Goal: Contribute content: Contribute content

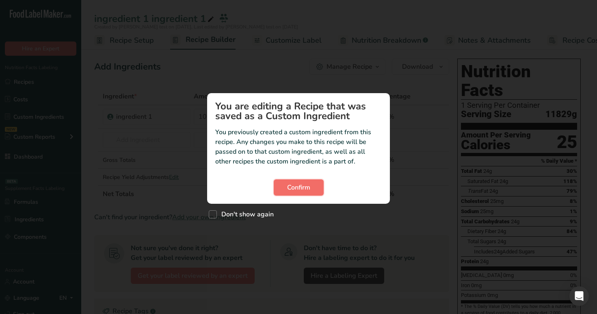
click at [287, 186] on span "Confirm" at bounding box center [298, 187] width 23 height 10
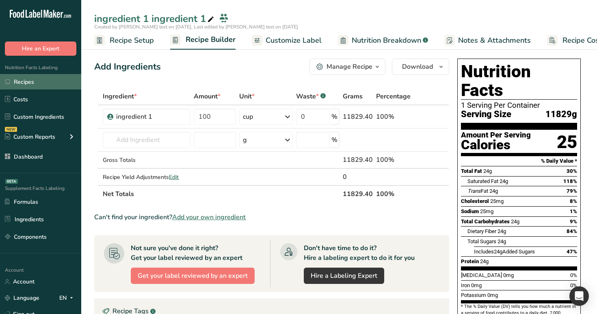
click at [29, 88] on link "Recipes" at bounding box center [40, 81] width 81 height 15
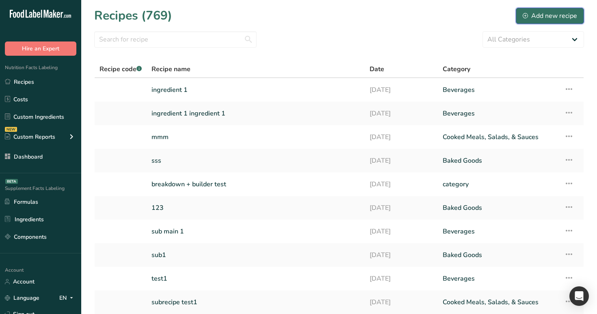
click at [562, 17] on div "Add new recipe" at bounding box center [550, 16] width 54 height 10
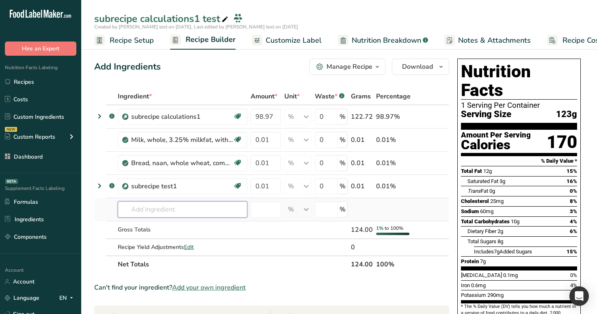
click at [161, 207] on input "text" at bounding box center [183, 209] width 130 height 16
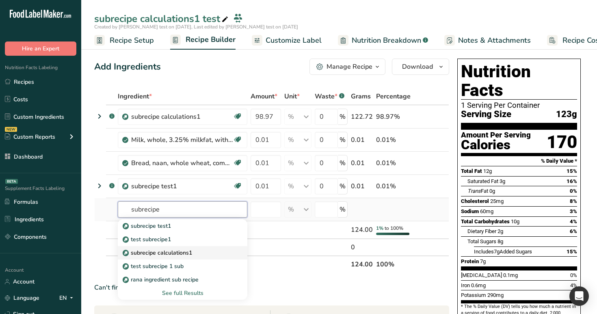
type input "subrecipe"
click at [158, 249] on p "subrecipe calculations1" at bounding box center [158, 252] width 68 height 9
type input "subrecipe calculations1"
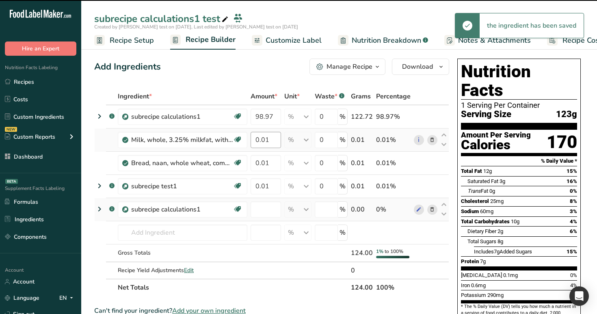
type input "0"
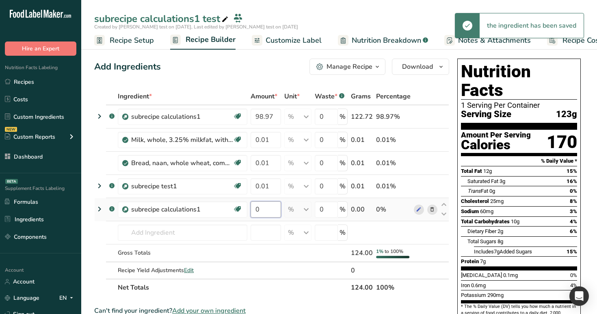
click at [264, 208] on input "0" at bounding box center [266, 209] width 30 height 16
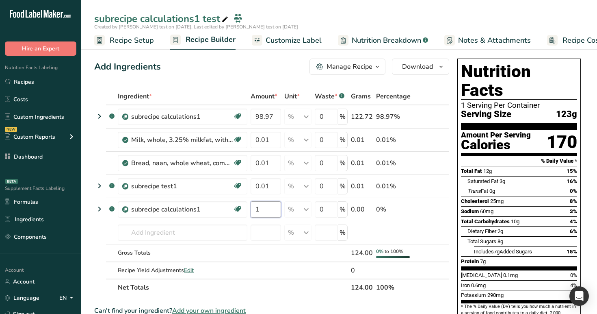
type input "1"
click at [275, 69] on div "Add Ingredients Manage Recipe Delete Recipe Duplicate Recipe Scale Recipe Save …" at bounding box center [271, 67] width 355 height 16
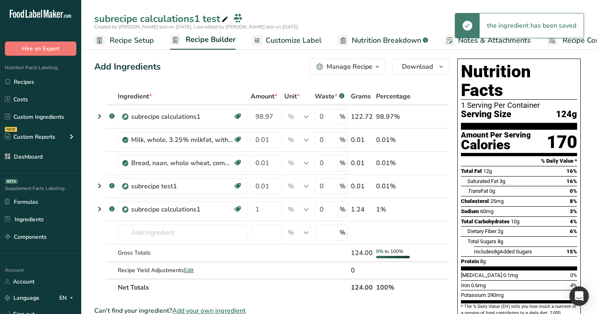
click at [378, 40] on span "Nutrition Breakdown" at bounding box center [386, 40] width 69 height 11
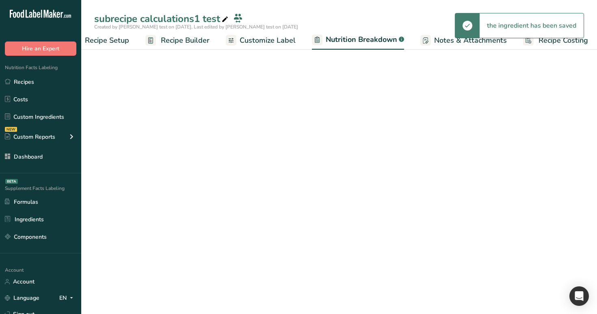
select select "Calories"
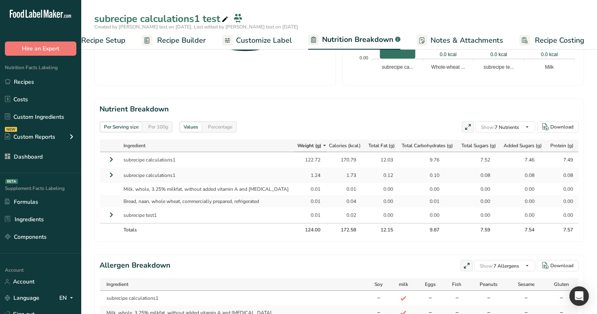
scroll to position [327, 0]
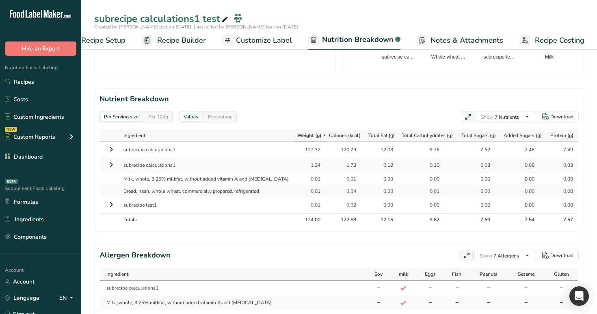
click at [111, 148] on icon at bounding box center [111, 149] width 10 height 15
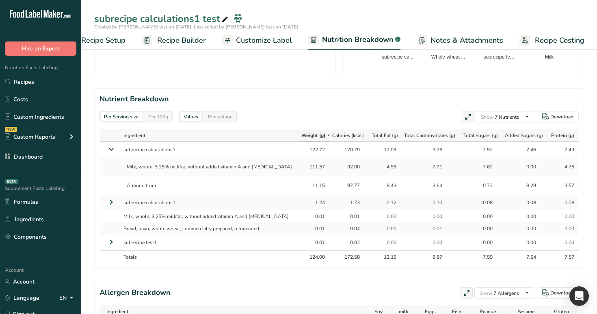
click at [110, 197] on icon at bounding box center [111, 202] width 10 height 15
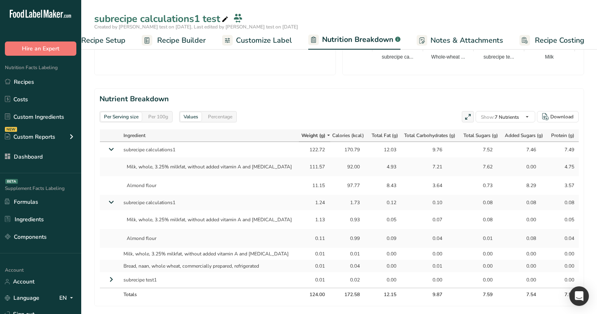
click at [113, 277] on icon at bounding box center [111, 279] width 10 height 15
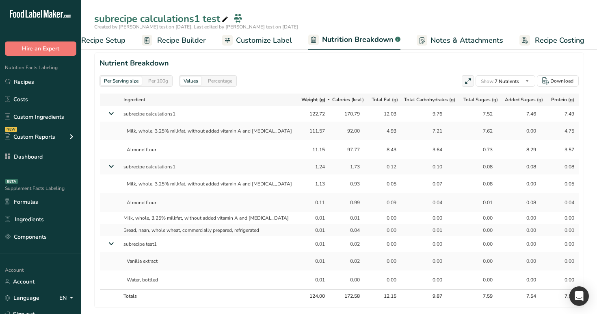
scroll to position [366, 0]
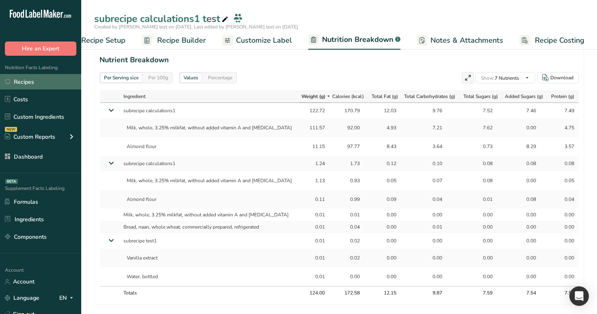
click at [14, 87] on link "Recipes" at bounding box center [40, 81] width 81 height 15
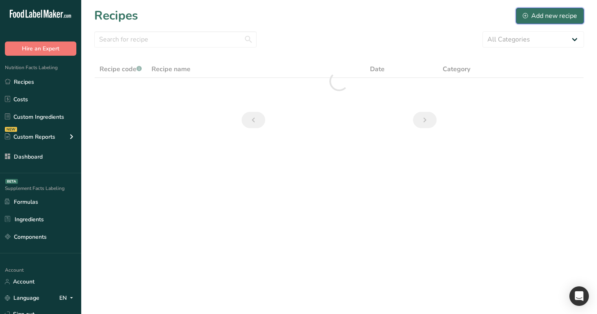
click at [543, 19] on div "Add new recipe" at bounding box center [550, 16] width 54 height 10
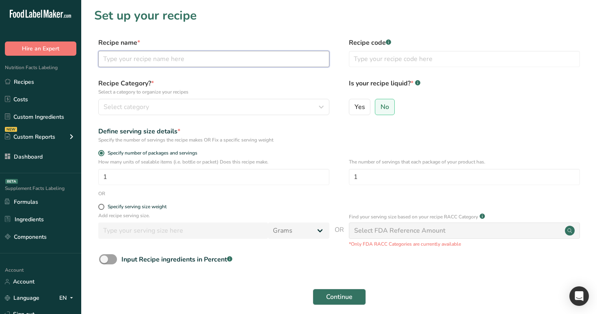
click at [245, 54] on input "text" at bounding box center [213, 59] width 231 height 16
type input "sybrecipe"
type input "subrecipe1"
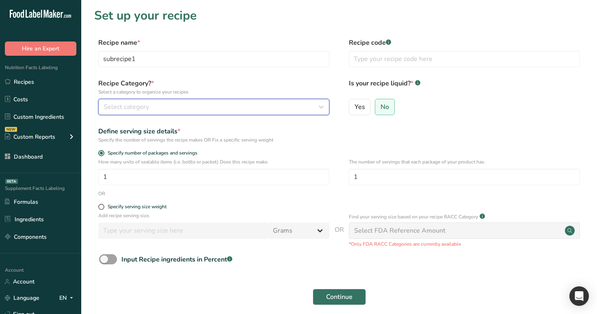
click at [189, 110] on div "Select category" at bounding box center [212, 107] width 216 height 10
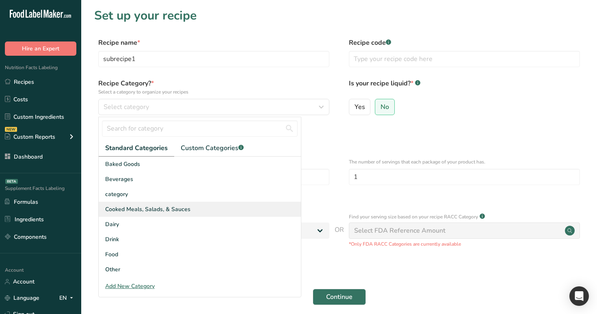
click at [189, 209] on div "Cooked Meals, Salads, & Sauces" at bounding box center [200, 209] width 202 height 15
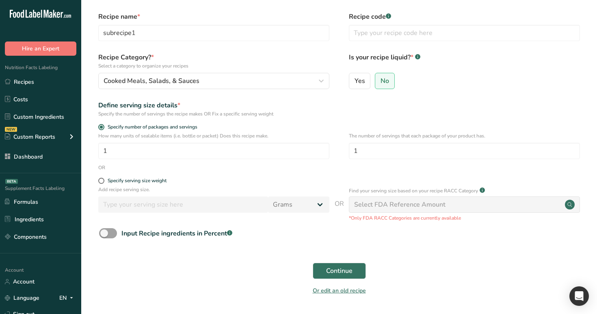
scroll to position [32, 0]
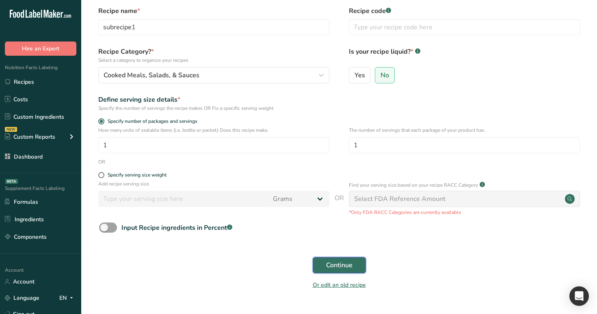
click at [336, 266] on span "Continue" at bounding box center [339, 265] width 26 height 10
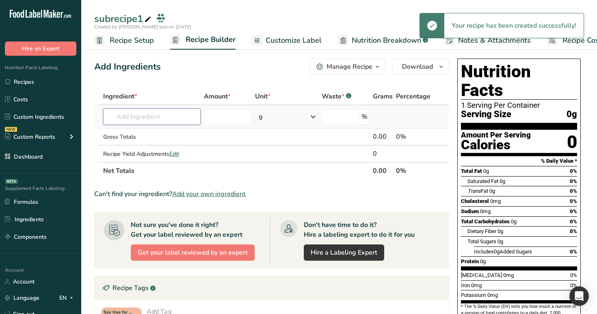
click at [150, 117] on input "text" at bounding box center [152, 116] width 98 height 16
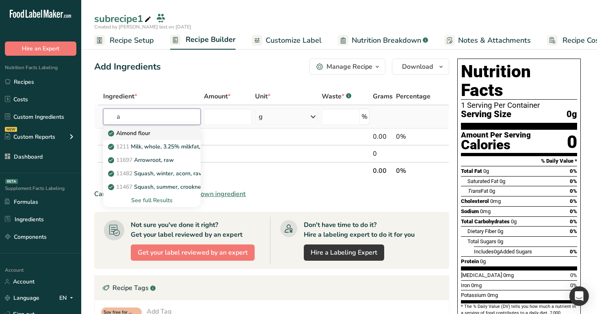
type input "a"
click at [154, 137] on div "Almond flour" at bounding box center [146, 133] width 72 height 9
type input "Almond flour"
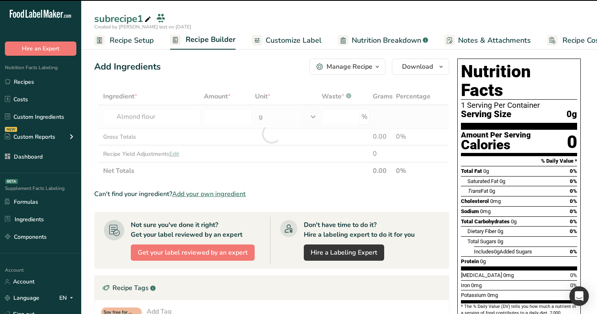
type input "0"
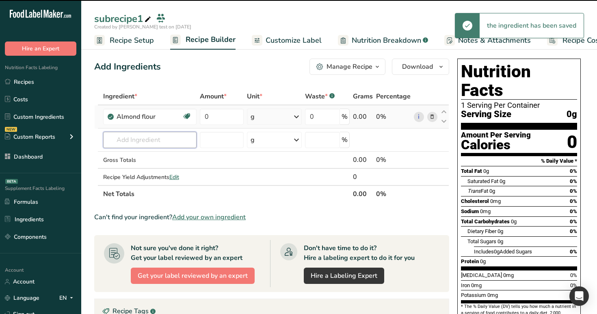
click at [154, 137] on input "text" at bounding box center [150, 140] width 94 height 16
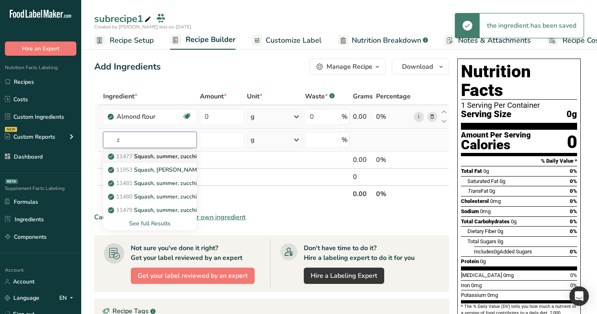
type input "z"
click at [158, 159] on p "11477 Squash, summer, zucchini, includes skin, raw" at bounding box center [180, 156] width 141 height 9
type input "Squash, summer, zucchini, includes skin, raw"
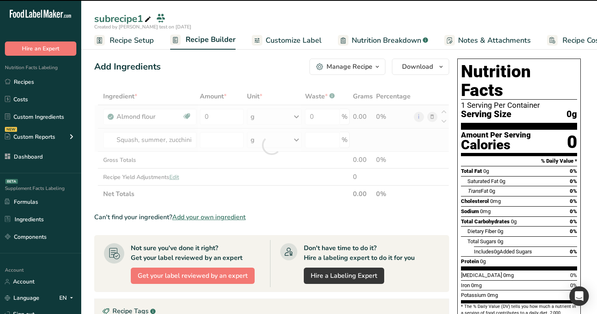
type input "0"
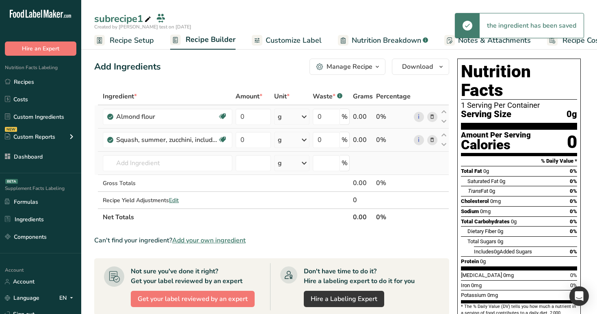
scroll to position [0, 0]
click at [195, 160] on input "text" at bounding box center [168, 162] width 130 height 16
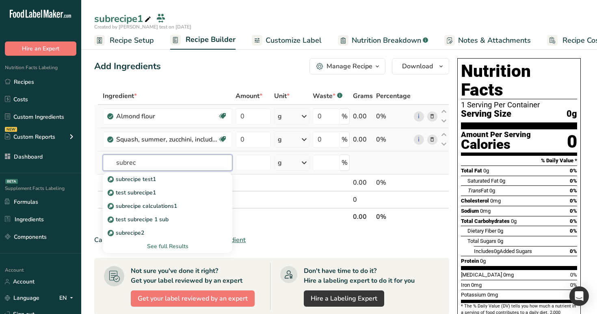
click at [195, 163] on input "subrec" at bounding box center [168, 162] width 130 height 16
type input "subrec"
click at [188, 208] on div "subrecipe calculations1" at bounding box center [161, 206] width 104 height 9
type input "subrecipe calculations1"
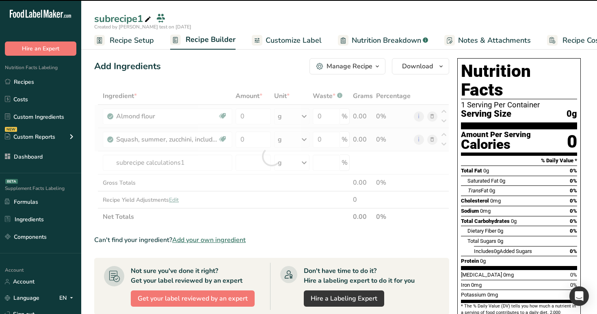
type input "0"
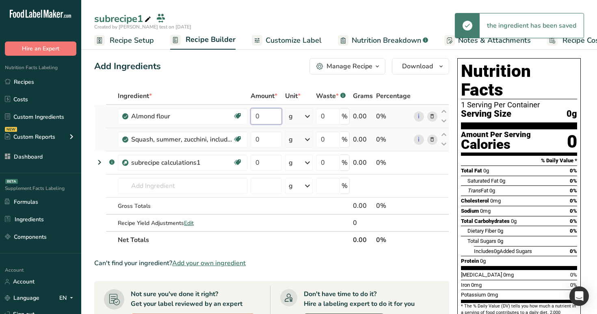
click at [256, 119] on input "0" at bounding box center [266, 116] width 31 height 16
type input "10"
click at [255, 135] on div "Ingredient * Amount * Unit * Waste * .a-a{fill:#347362;}.b-a{fill:#fff;} Grams …" at bounding box center [271, 167] width 355 height 161
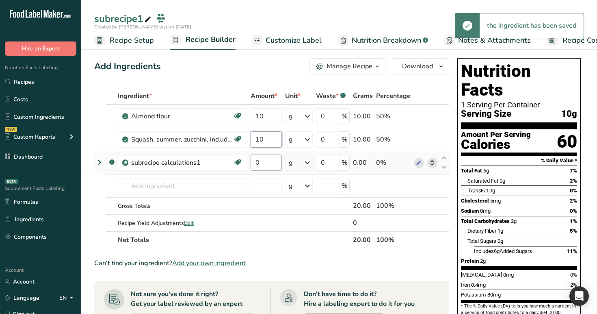
type input "10"
click at [257, 159] on div "Ingredient * Amount * Unit * Waste * .a-a{fill:#347362;}.b-a{fill:#fff;} Grams …" at bounding box center [271, 167] width 355 height 161
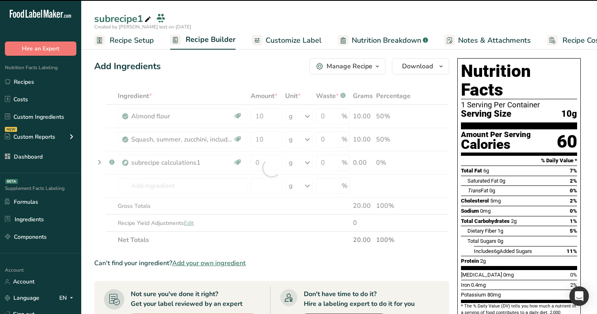
click at [299, 164] on div at bounding box center [271, 167] width 355 height 161
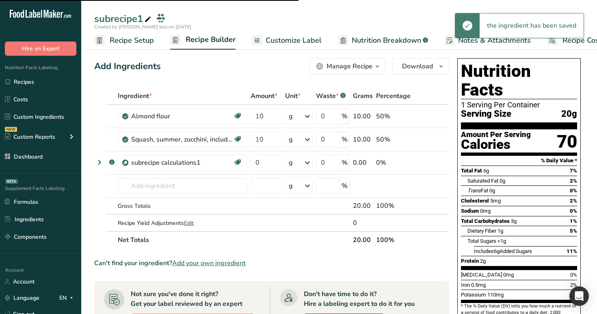
click at [307, 163] on icon at bounding box center [308, 162] width 10 height 15
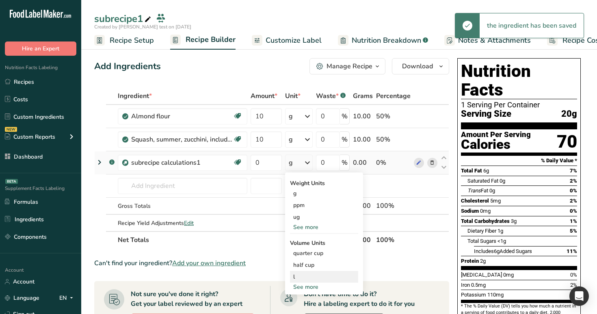
click at [311, 276] on div "l" at bounding box center [324, 276] width 62 height 9
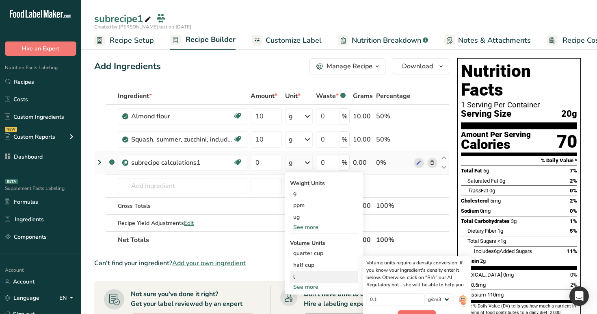
click at [416, 312] on button "Confirm" at bounding box center [417, 316] width 38 height 12
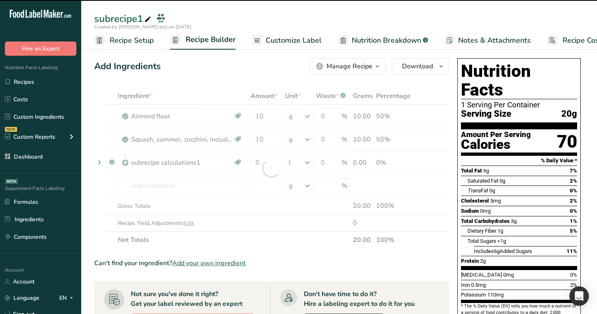
click at [262, 162] on div at bounding box center [271, 167] width 355 height 161
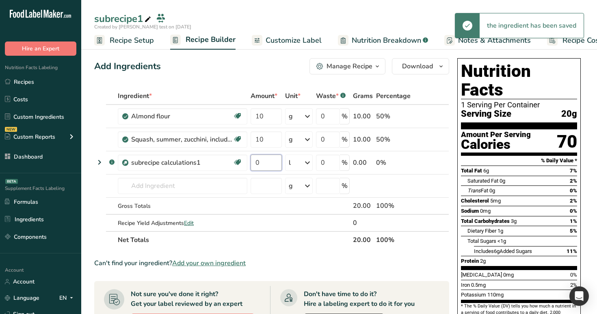
click at [262, 162] on input "0" at bounding box center [266, 162] width 31 height 16
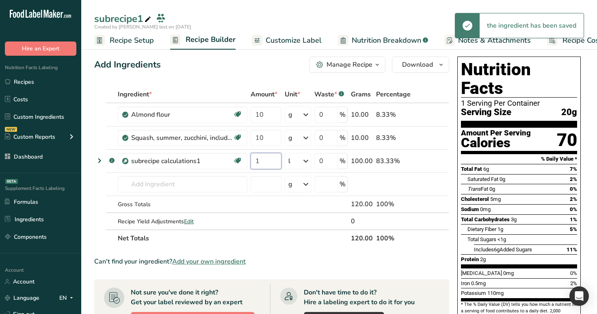
type input "1"
click at [258, 67] on div "Add Ingredients Manage Recipe Delete Recipe Duplicate Recipe Scale Recipe Save …" at bounding box center [271, 64] width 355 height 16
click at [388, 43] on span "Nutrition Breakdown" at bounding box center [386, 40] width 69 height 11
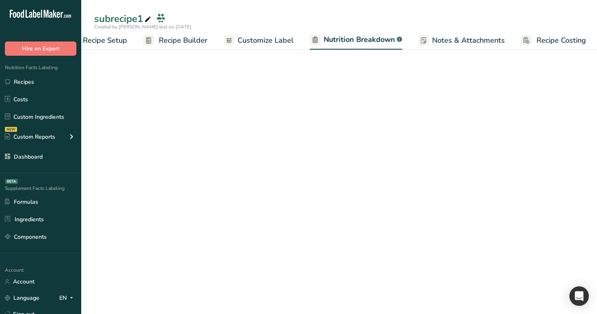
select select "Calories"
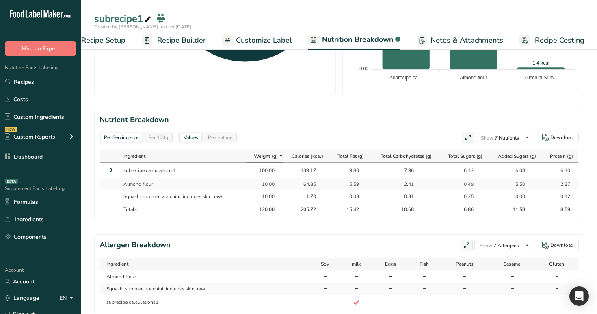
scroll to position [333, 0]
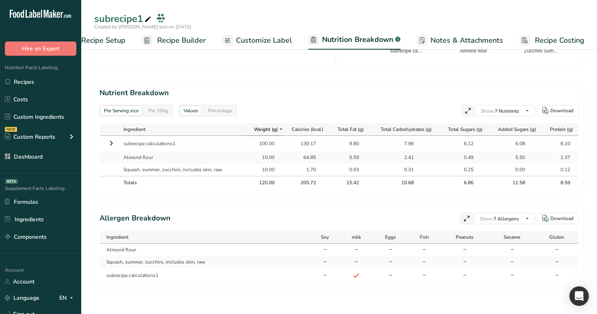
click at [111, 145] on icon at bounding box center [111, 143] width 10 height 15
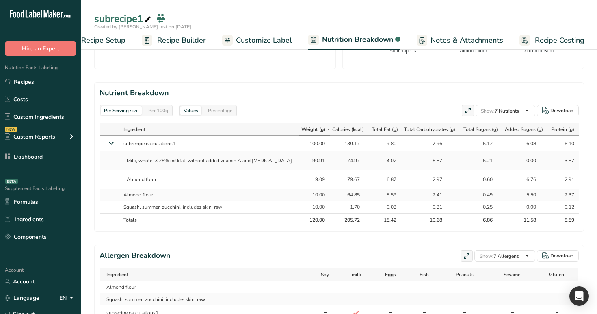
click at [158, 108] on div "Per 100g" at bounding box center [158, 110] width 26 height 9
click at [113, 141] on icon at bounding box center [111, 143] width 15 height 10
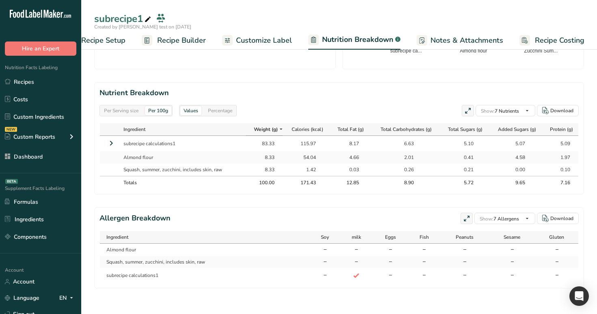
click at [218, 112] on div "Percentage" at bounding box center [220, 110] width 31 height 9
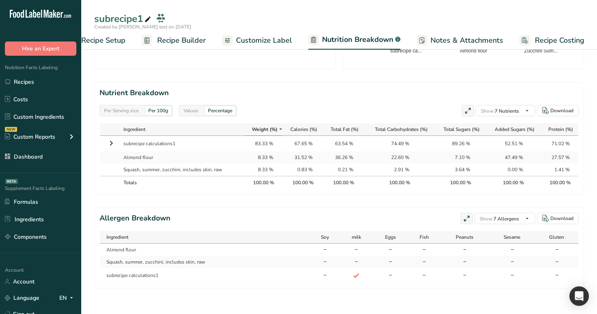
click at [190, 111] on div "Values" at bounding box center [190, 110] width 21 height 9
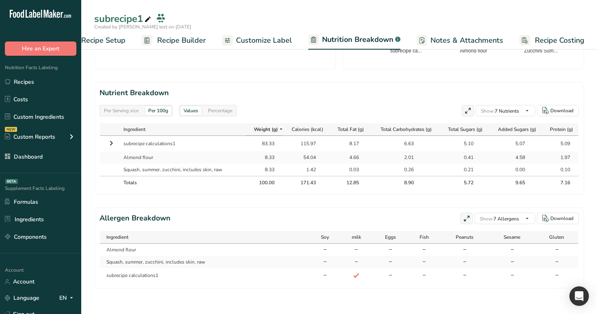
click at [134, 114] on div "Per Serving size" at bounding box center [121, 110] width 41 height 9
click at [222, 113] on div "Percentage" at bounding box center [220, 110] width 31 height 9
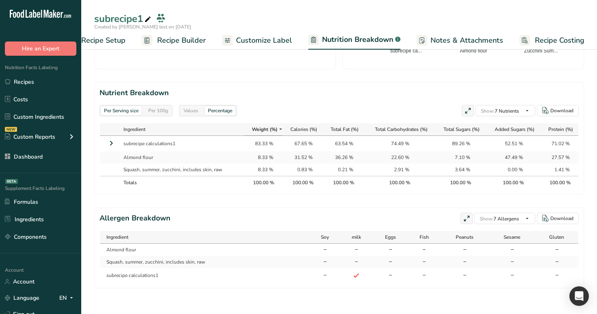
click at [160, 110] on div "Per 100g" at bounding box center [158, 110] width 26 height 9
click at [183, 43] on span "Recipe Builder" at bounding box center [181, 40] width 49 height 11
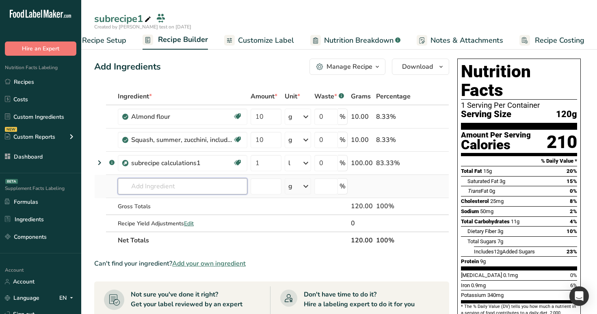
click at [173, 182] on input "text" at bounding box center [183, 186] width 130 height 16
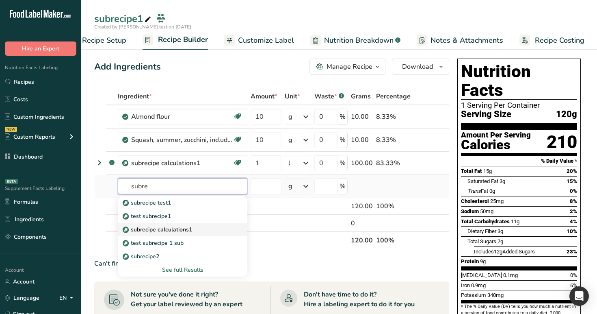
type input "subre"
click at [179, 234] on link "subrecipe calculations1" at bounding box center [183, 229] width 130 height 13
type input "subrecipe calculations1"
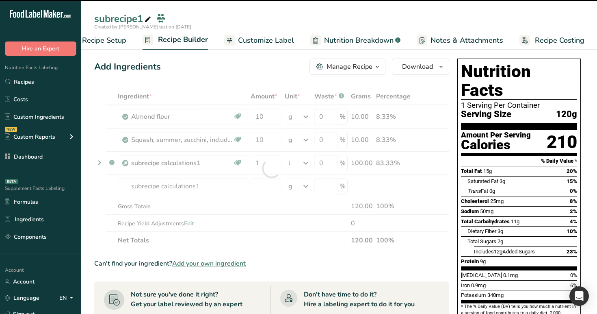
type input "0"
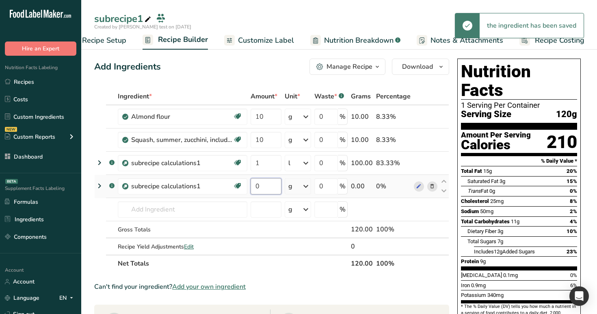
click at [263, 184] on input "0" at bounding box center [266, 186] width 31 height 16
type input "123"
click at [255, 66] on div "Add Ingredients Manage Recipe Delete Recipe Duplicate Recipe Scale Recipe Save …" at bounding box center [271, 67] width 355 height 16
click at [99, 184] on icon at bounding box center [100, 185] width 10 height 15
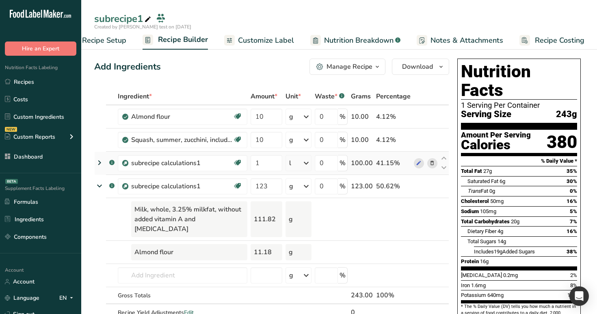
click at [98, 159] on icon at bounding box center [100, 162] width 10 height 15
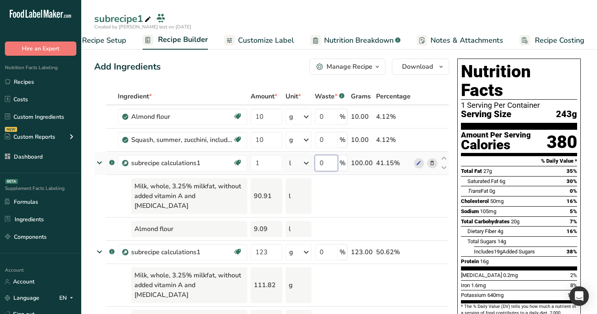
click at [323, 161] on input "0" at bounding box center [326, 163] width 23 height 16
type input "100"
click at [348, 200] on div "Ingredient * Amount * Unit * Waste * .a-a{fill:#347362;}.b-a{fill:#fff;} Grams …" at bounding box center [271, 246] width 355 height 316
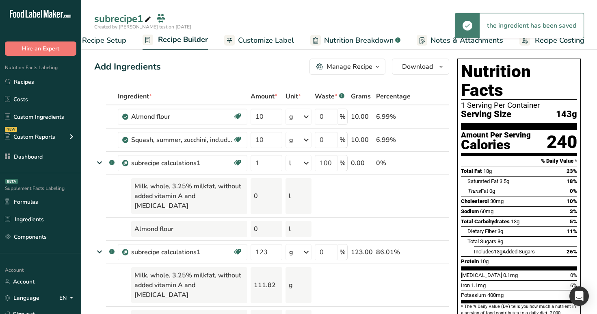
click at [347, 44] on span "Nutrition Breakdown" at bounding box center [358, 40] width 69 height 11
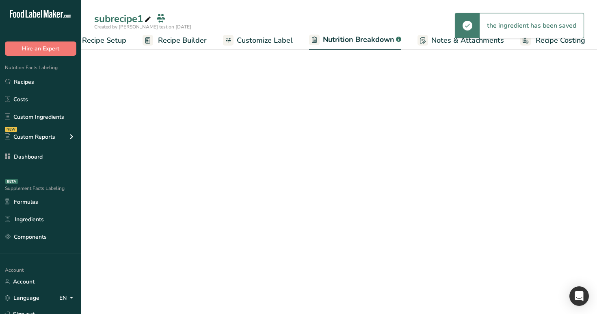
scroll to position [0, 28]
select select "Calories"
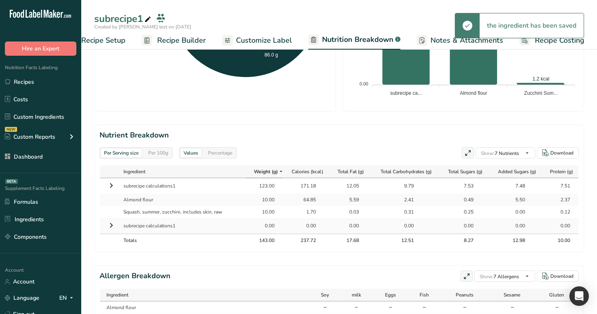
scroll to position [300, 0]
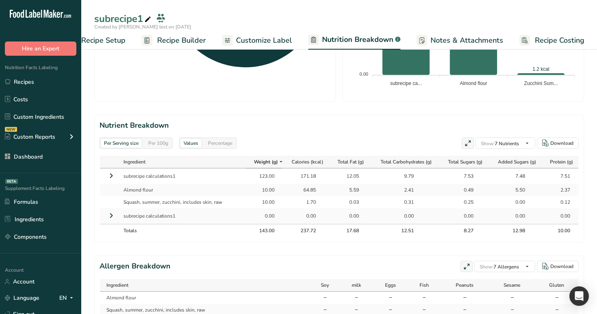
click at [115, 174] on icon at bounding box center [111, 175] width 10 height 15
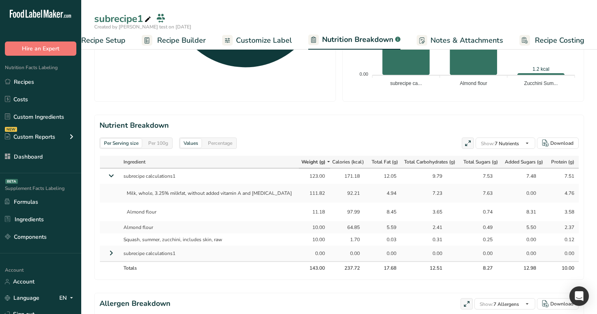
click at [108, 174] on icon at bounding box center [111, 176] width 15 height 10
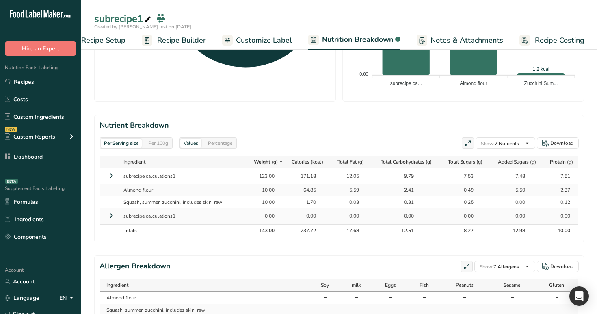
click at [111, 217] on icon at bounding box center [111, 215] width 10 height 15
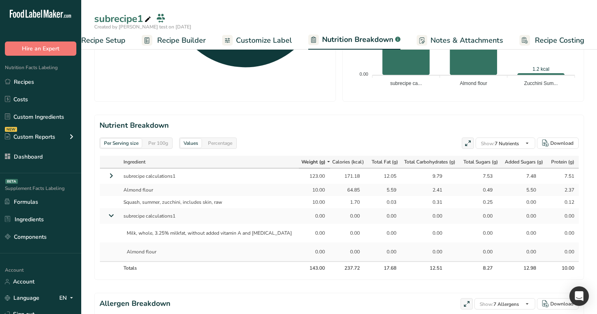
click at [111, 217] on icon at bounding box center [111, 215] width 15 height 10
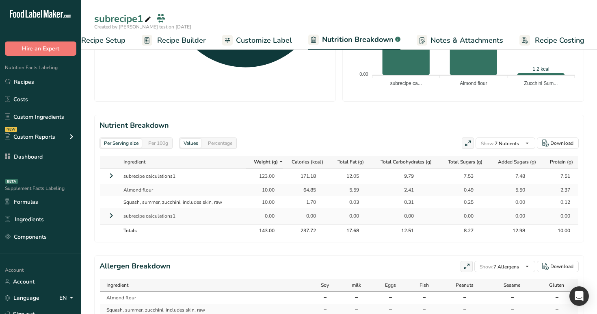
click at [111, 217] on icon at bounding box center [111, 215] width 10 height 15
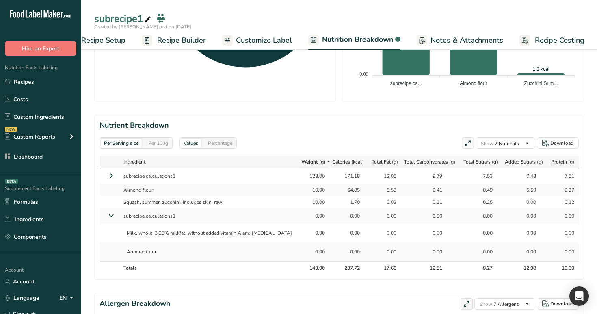
click at [111, 217] on icon at bounding box center [111, 215] width 15 height 10
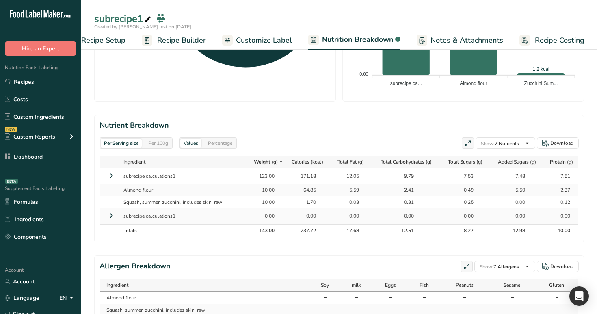
click at [161, 142] on div "Per 100g" at bounding box center [158, 143] width 26 height 9
click at [113, 216] on icon at bounding box center [111, 215] width 10 height 15
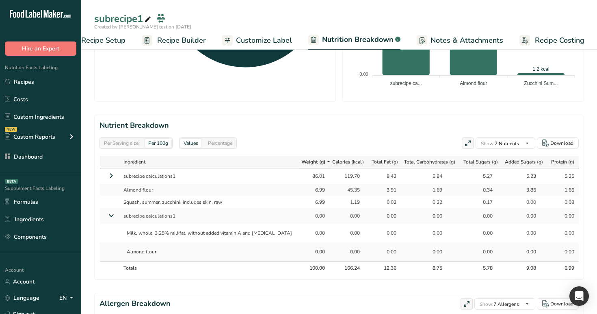
click at [113, 216] on icon at bounding box center [111, 215] width 15 height 10
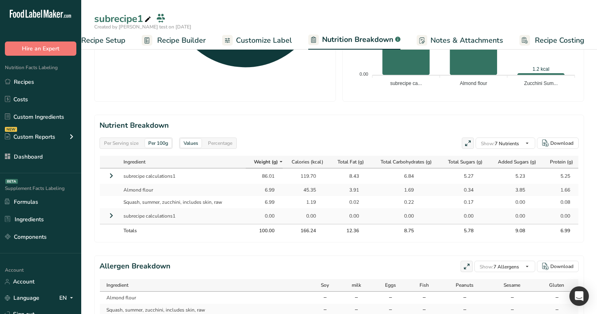
click at [187, 44] on span "Recipe Builder" at bounding box center [181, 40] width 49 height 11
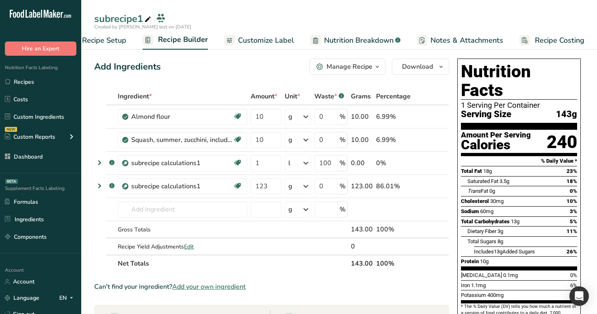
click at [116, 41] on span "Recipe Setup" at bounding box center [104, 40] width 44 height 11
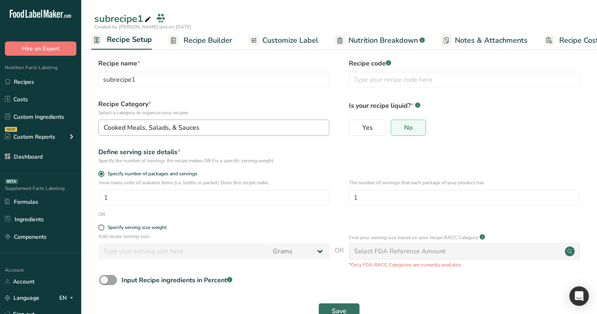
scroll to position [23, 0]
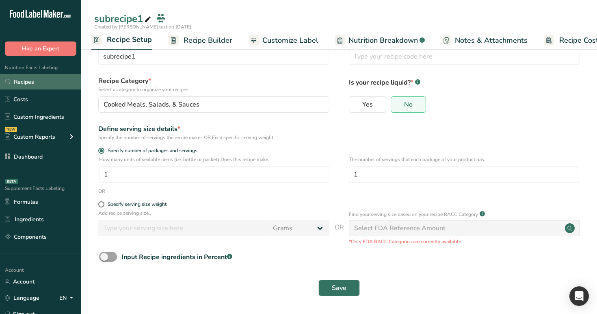
click at [56, 81] on link "Recipes" at bounding box center [40, 81] width 81 height 15
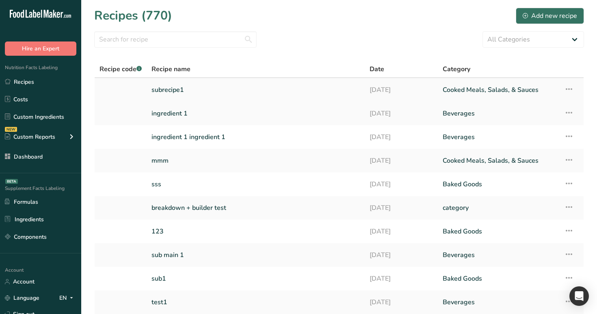
click at [202, 89] on link "subrecipe1" at bounding box center [256, 89] width 208 height 17
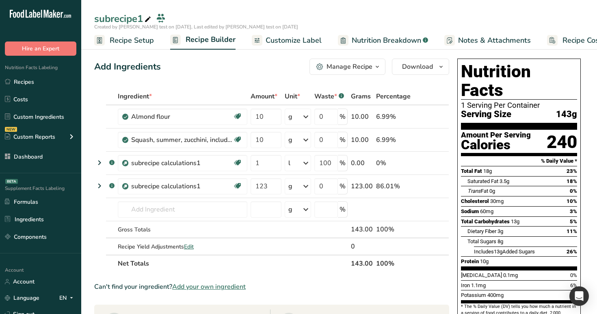
click at [366, 36] on span "Nutrition Breakdown" at bounding box center [386, 40] width 69 height 11
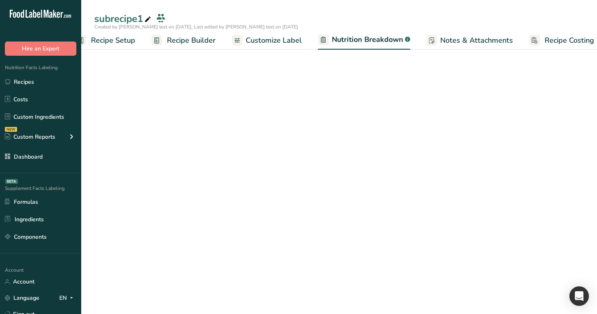
scroll to position [0, 28]
select select "Calories"
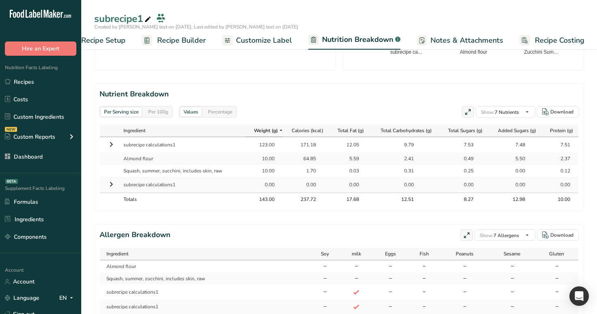
scroll to position [320, 0]
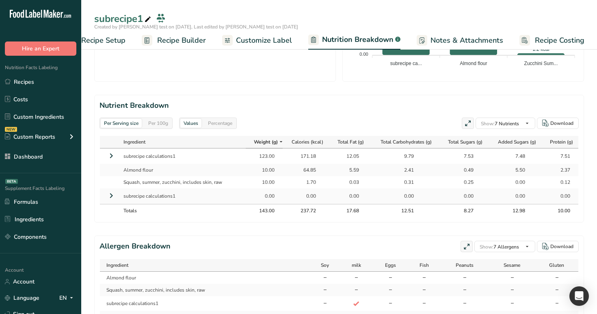
click at [156, 126] on div "Per 100g" at bounding box center [158, 123] width 26 height 9
click at [211, 125] on div "Percentage" at bounding box center [220, 123] width 31 height 9
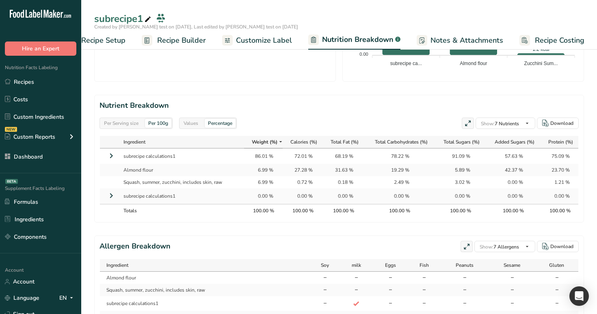
click at [117, 119] on div "Per Serving size" at bounding box center [121, 123] width 41 height 9
click at [158, 124] on div "Per 100g" at bounding box center [158, 123] width 26 height 9
click at [126, 123] on div "Per Serving size" at bounding box center [121, 122] width 41 height 9
